Goal: Find specific page/section: Find specific page/section

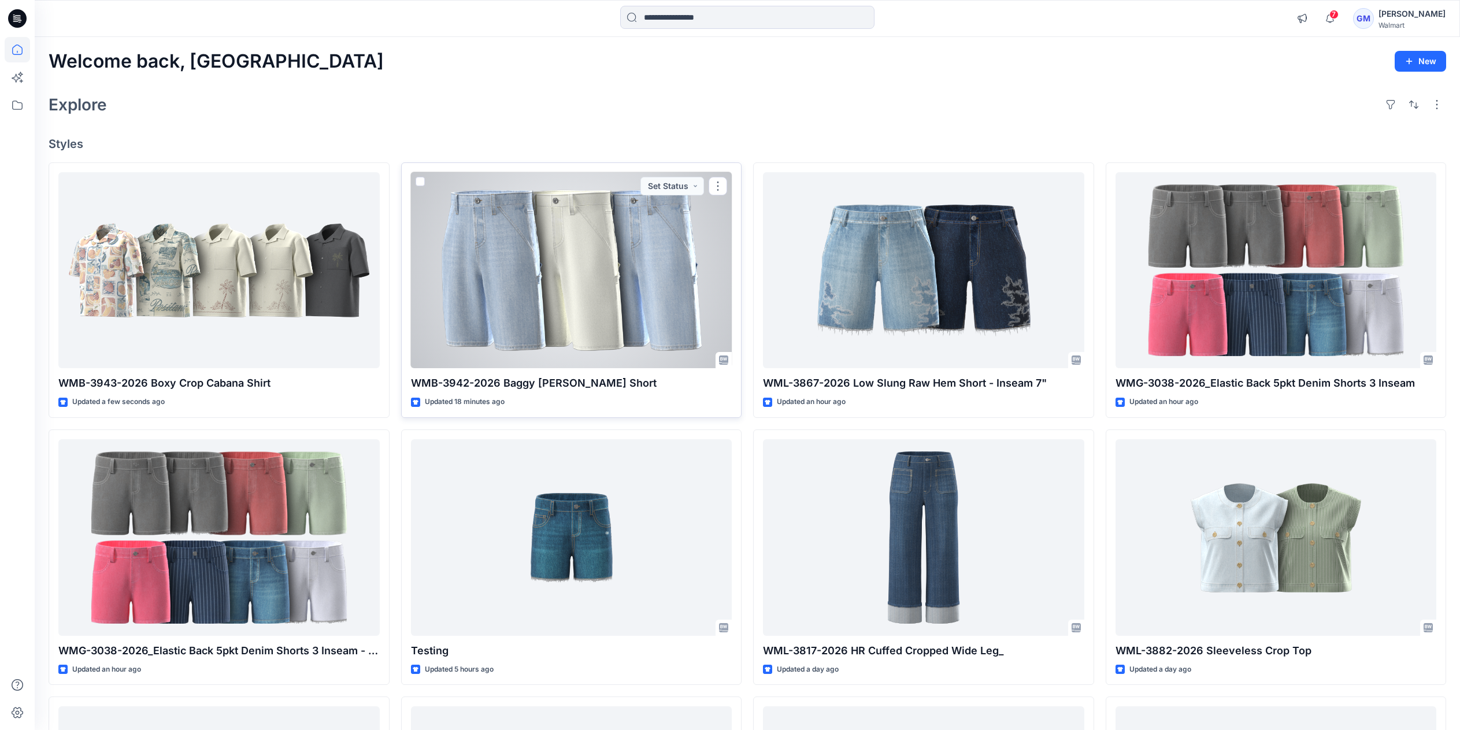
scroll to position [87, 0]
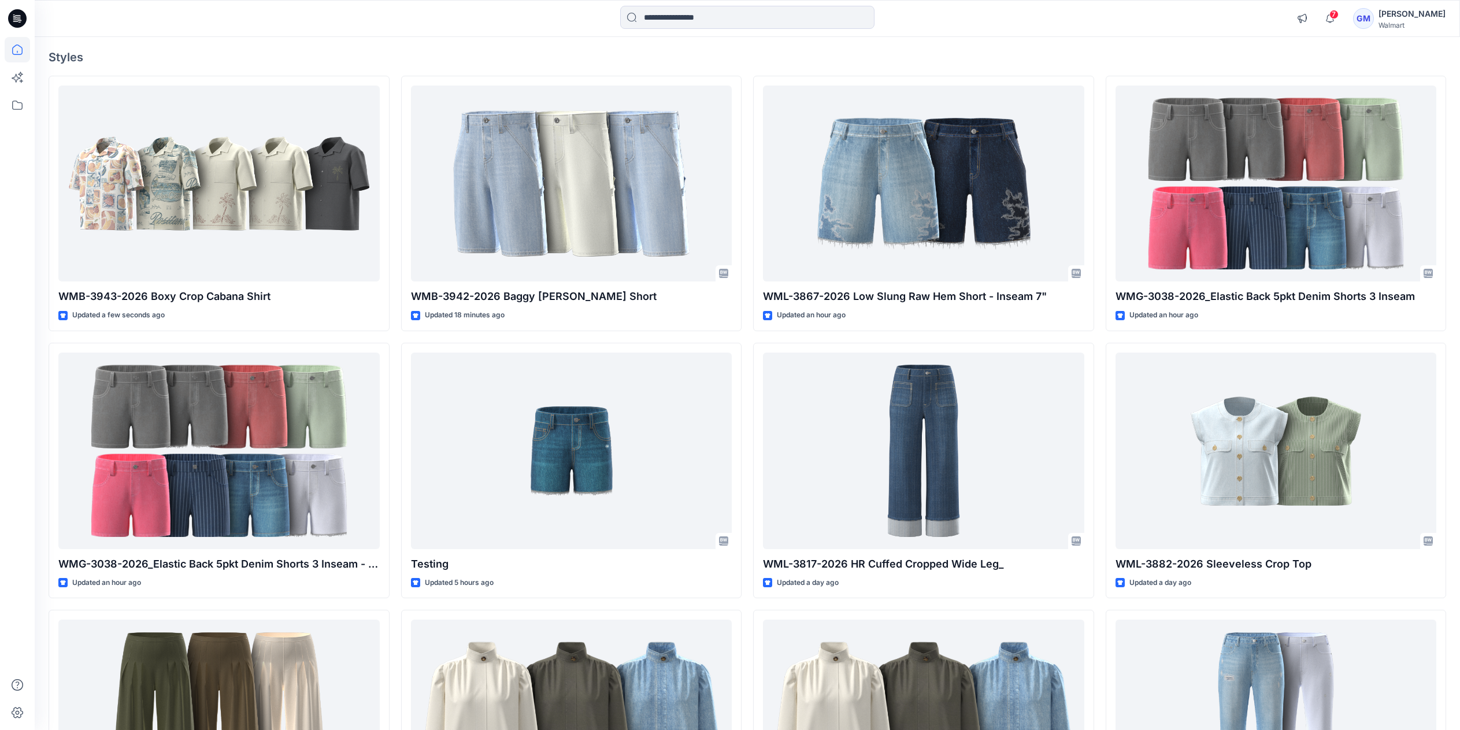
click at [735, 5] on div "7 Notifications Your style WMB-3942-2026 Baggy [PERSON_NAME] Short has been upd…" at bounding box center [747, 18] width 1425 height 37
click at [732, 18] on input at bounding box center [747, 17] width 254 height 23
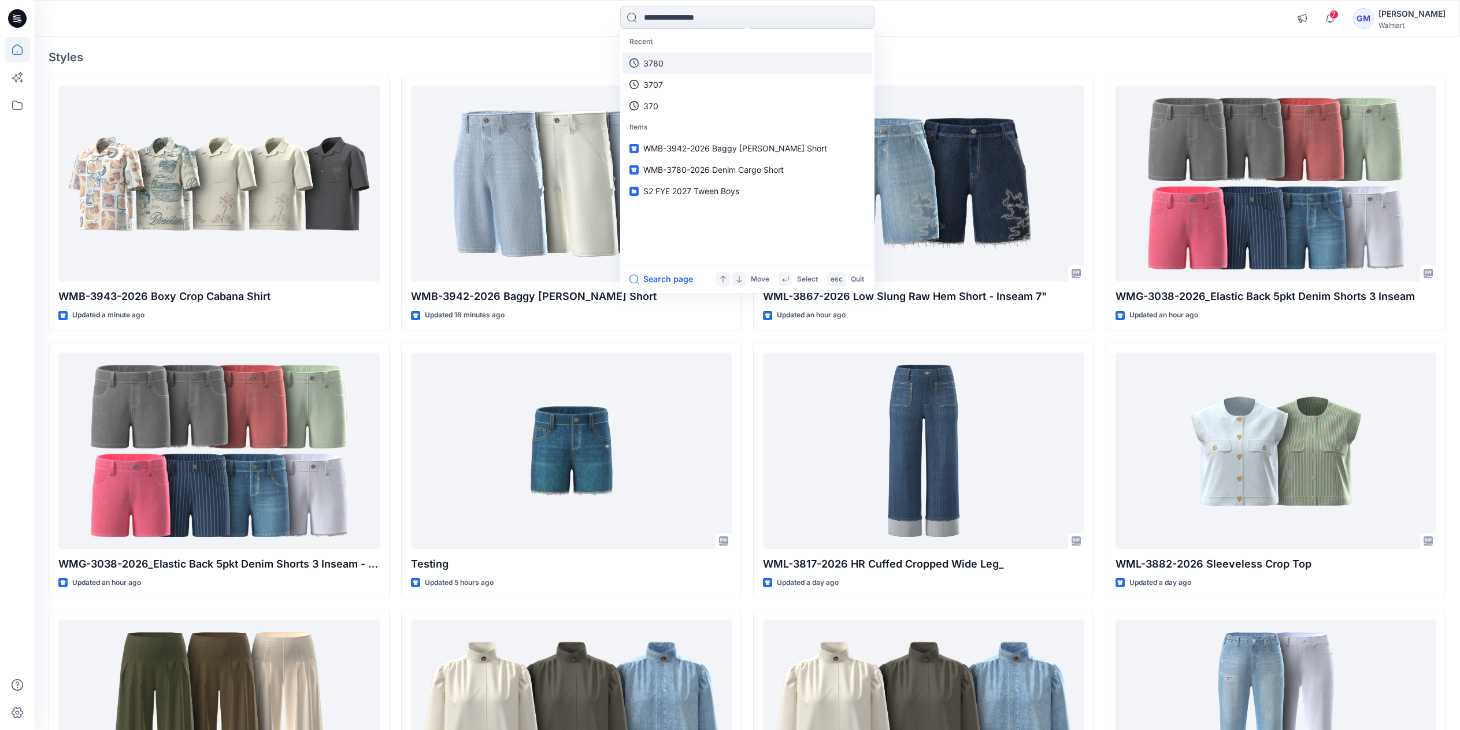
click at [708, 62] on link "3780" at bounding box center [748, 63] width 250 height 21
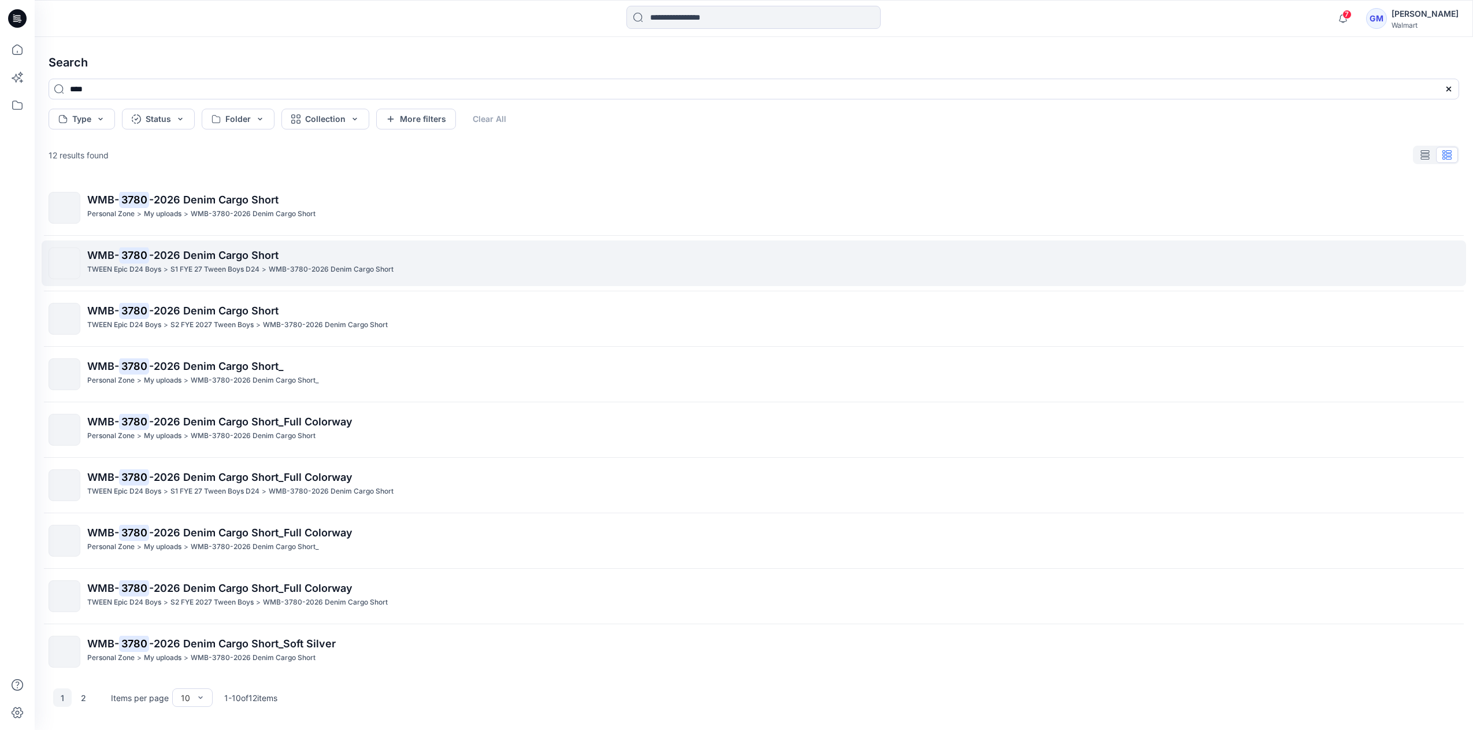
click at [301, 268] on p "WMB-3780-2026 Denim Cargo Short" at bounding box center [331, 270] width 125 height 12
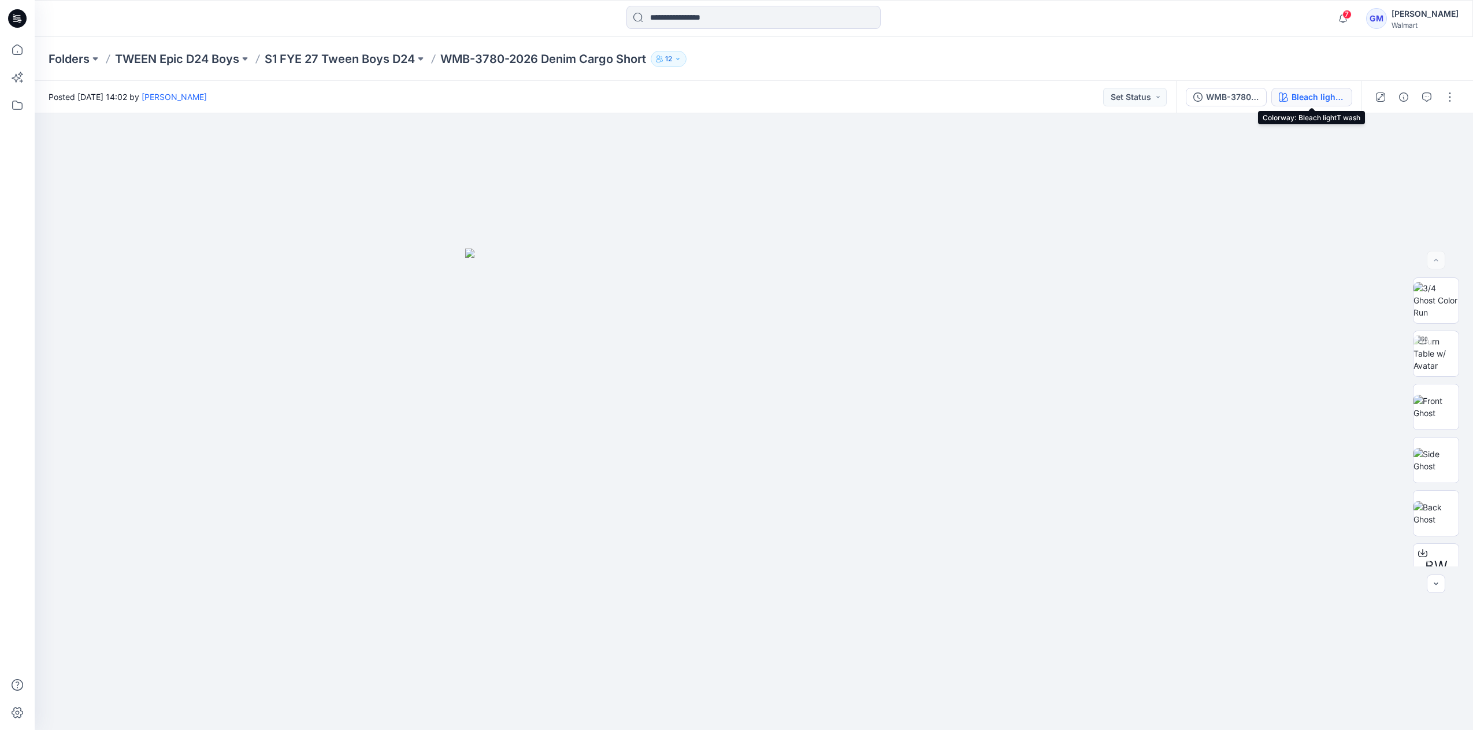
click at [1291, 94] on button "Bleach lightT wash" at bounding box center [1312, 97] width 81 height 18
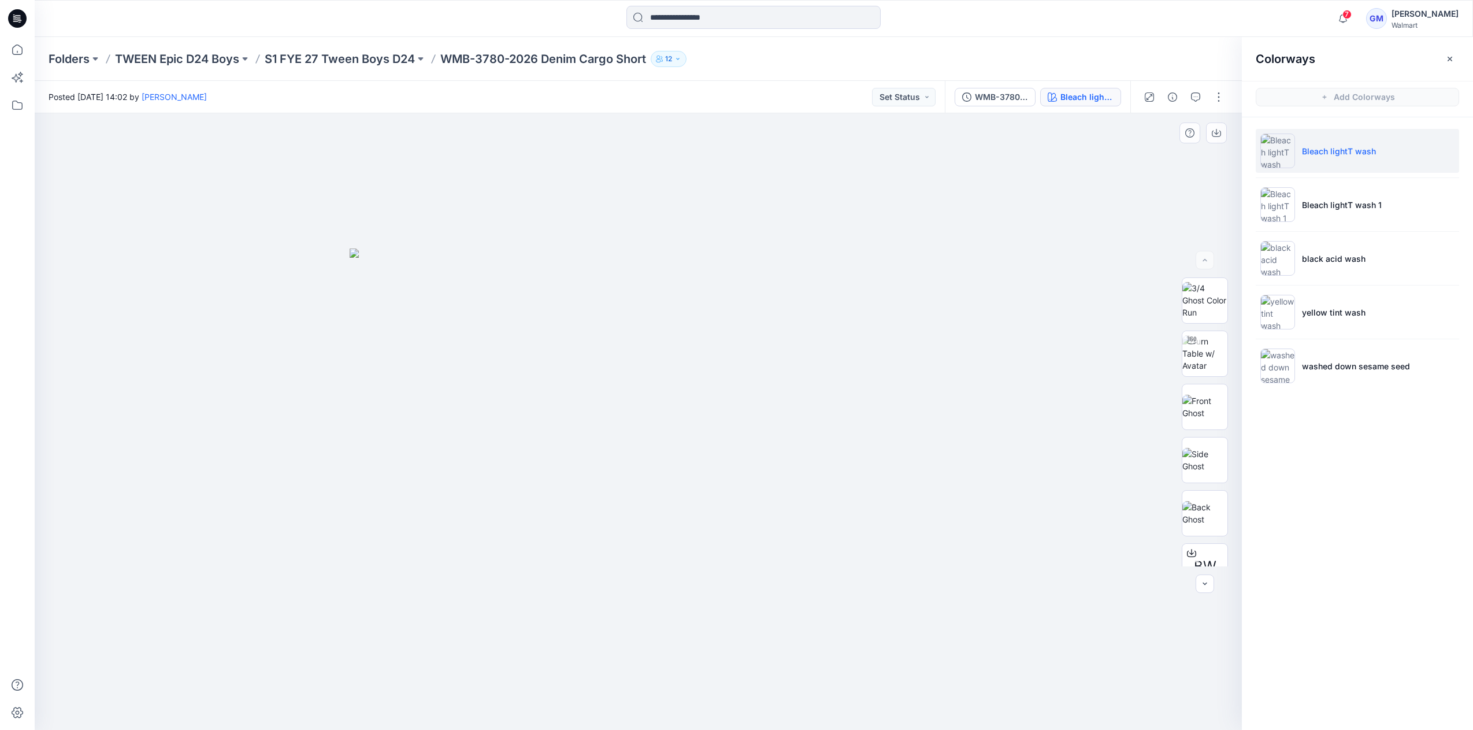
click at [605, 675] on div at bounding box center [638, 421] width 1207 height 617
click at [994, 91] on div "WMB-3780-2026 Denim Cargo Short_Full Colorway" at bounding box center [1001, 97] width 53 height 13
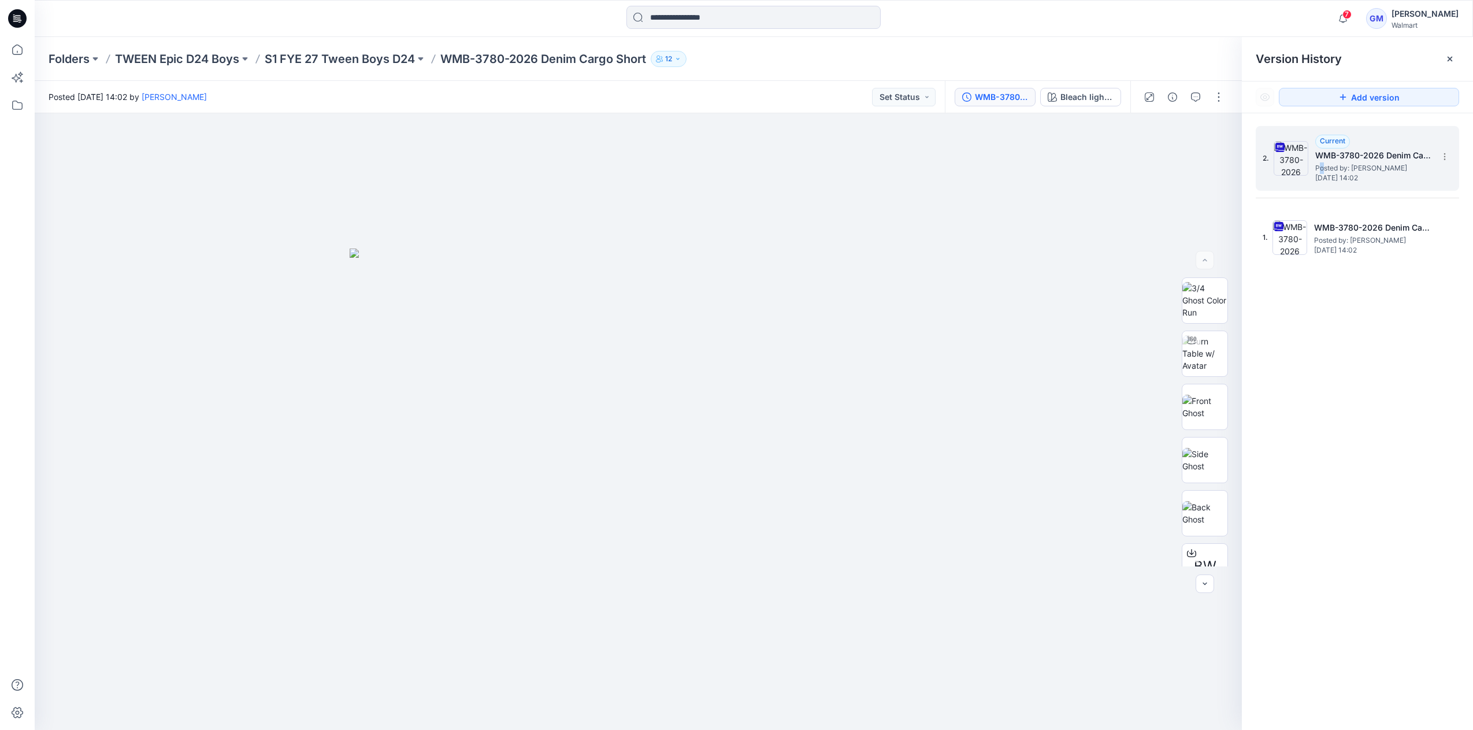
click at [1322, 167] on span "Posted by: [PERSON_NAME]" at bounding box center [1374, 168] width 116 height 12
